Goal: Navigation & Orientation: Find specific page/section

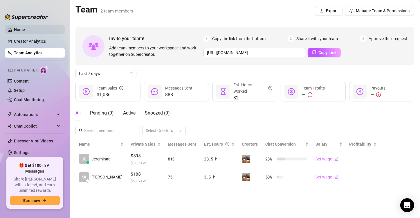
click at [25, 28] on link "Home" at bounding box center [19, 29] width 11 height 5
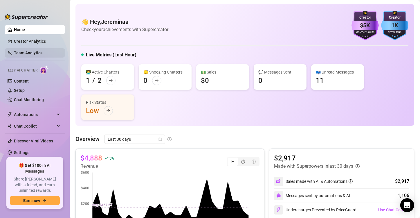
click at [29, 51] on link "Team Analytics" at bounding box center [28, 52] width 28 height 5
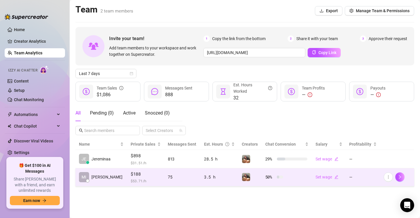
click at [106, 177] on td "MI [PERSON_NAME]" at bounding box center [101, 177] width 52 height 18
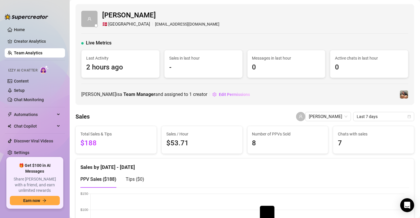
click at [26, 35] on ul "Home Creator Analytics Team Analytics Izzy AI Chatter Content Setup Chat Monito…" at bounding box center [35, 89] width 60 height 132
click at [22, 32] on link "Home" at bounding box center [19, 29] width 11 height 5
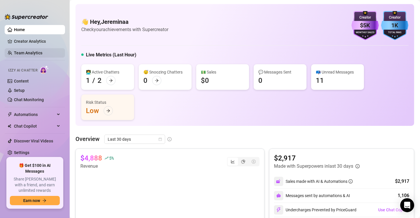
click at [29, 52] on link "Team Analytics" at bounding box center [28, 52] width 28 height 5
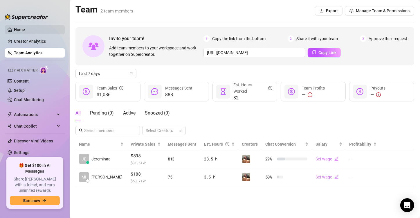
click at [25, 29] on link "Home" at bounding box center [19, 29] width 11 height 5
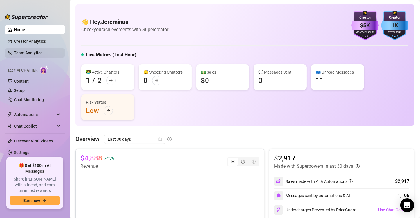
click at [38, 55] on link "Team Analytics" at bounding box center [28, 52] width 28 height 5
